Goal: Information Seeking & Learning: Learn about a topic

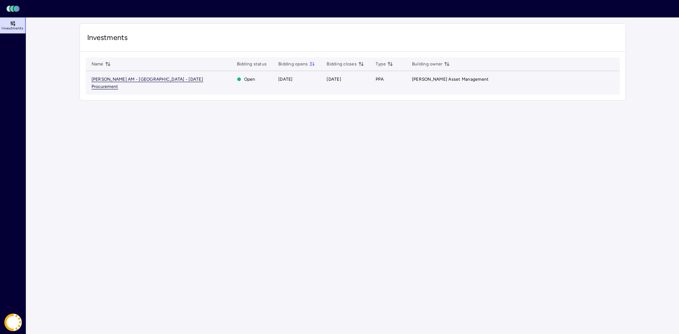
click at [164, 77] on span "[PERSON_NAME] AM - [GEOGRAPHIC_DATA] - [DATE] Procurement" at bounding box center [148, 83] width 112 height 13
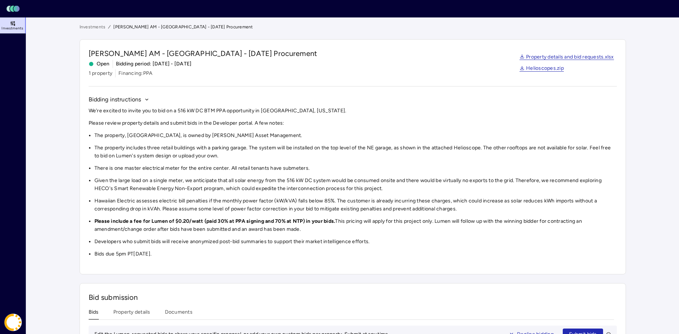
scroll to position [105, 0]
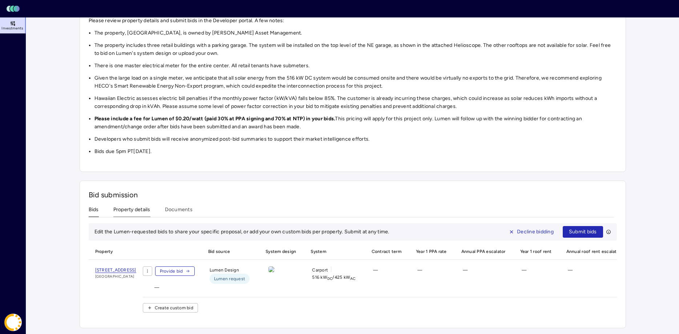
click at [112, 212] on div "Bids Property details Documents" at bounding box center [352, 212] width 526 height 12
click at [117, 210] on div "Bid submission Bids Property details Documents Edit the Lumen-requested bids to…" at bounding box center [353, 255] width 547 height 148
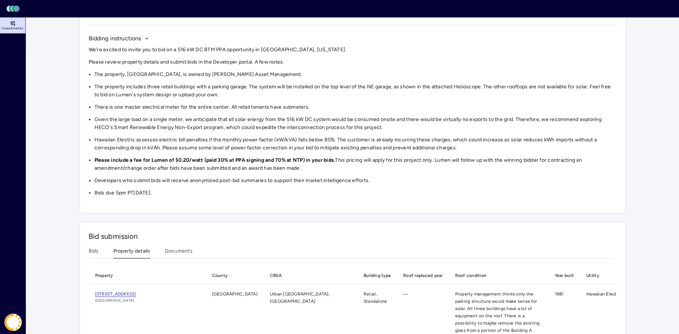
scroll to position [84, 0]
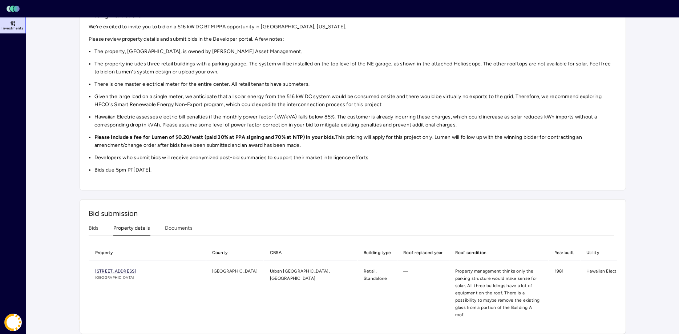
click at [136, 273] on span "[STREET_ADDRESS]" at bounding box center [115, 271] width 41 height 5
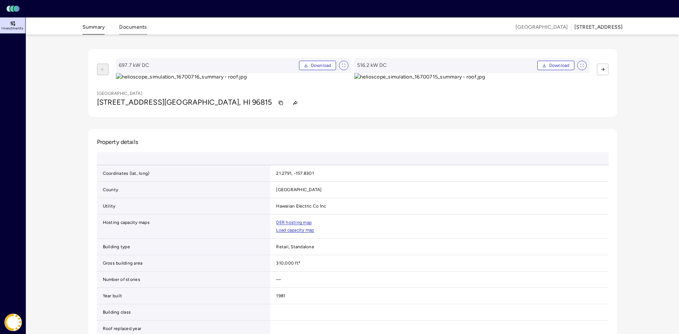
click at [131, 28] on button "Documents" at bounding box center [133, 28] width 28 height 11
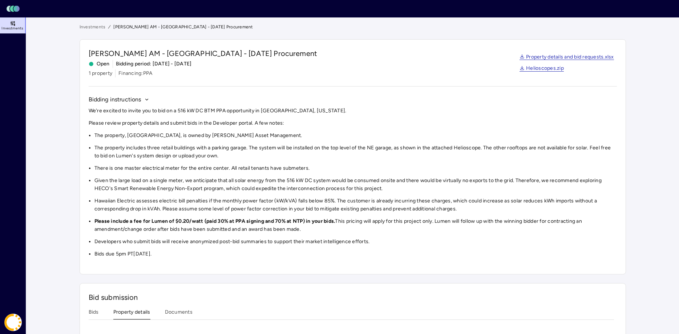
scroll to position [84, 0]
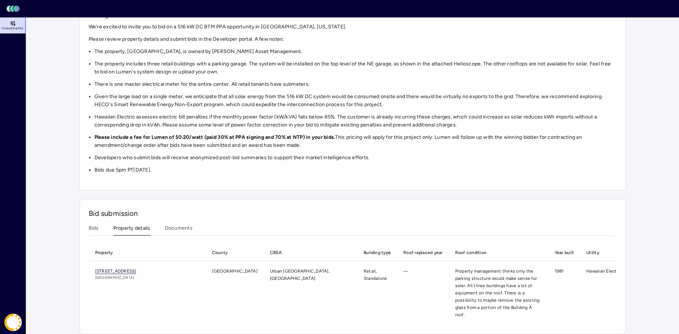
click at [136, 274] on span "[STREET_ADDRESS]" at bounding box center [115, 271] width 41 height 5
